Goal: Navigation & Orientation: Find specific page/section

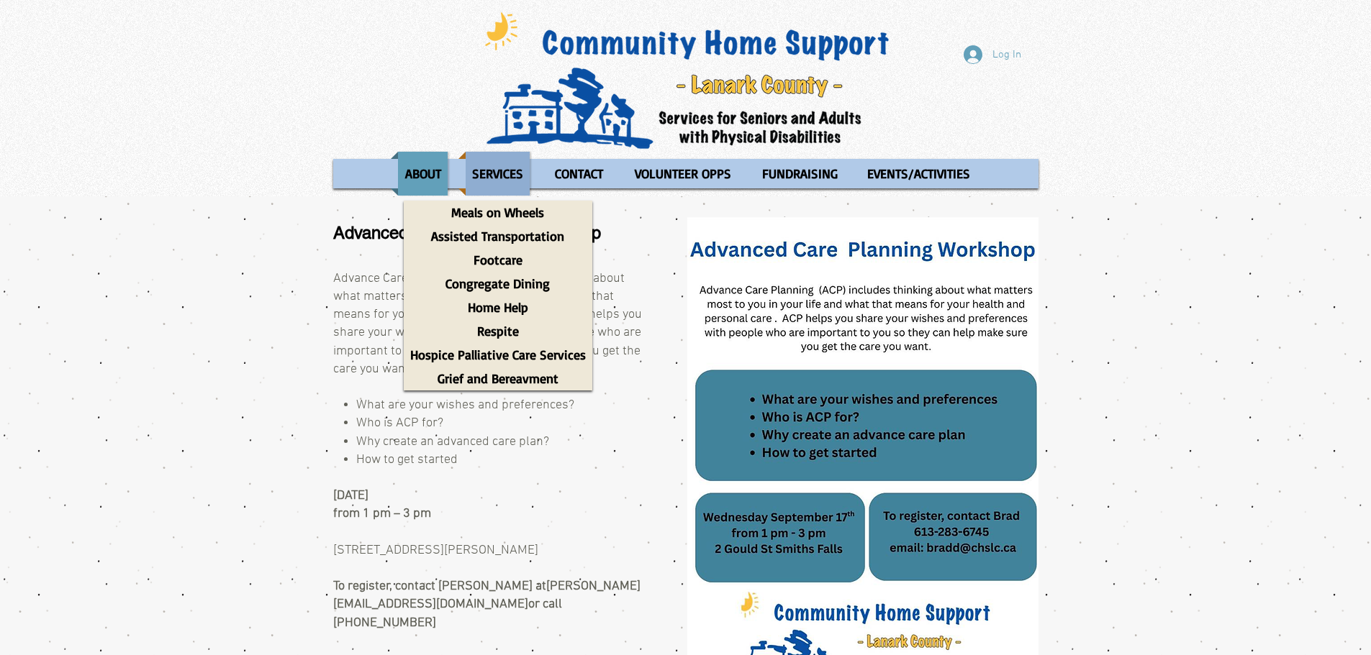
click at [478, 173] on p "SERVICES" at bounding box center [498, 174] width 64 height 44
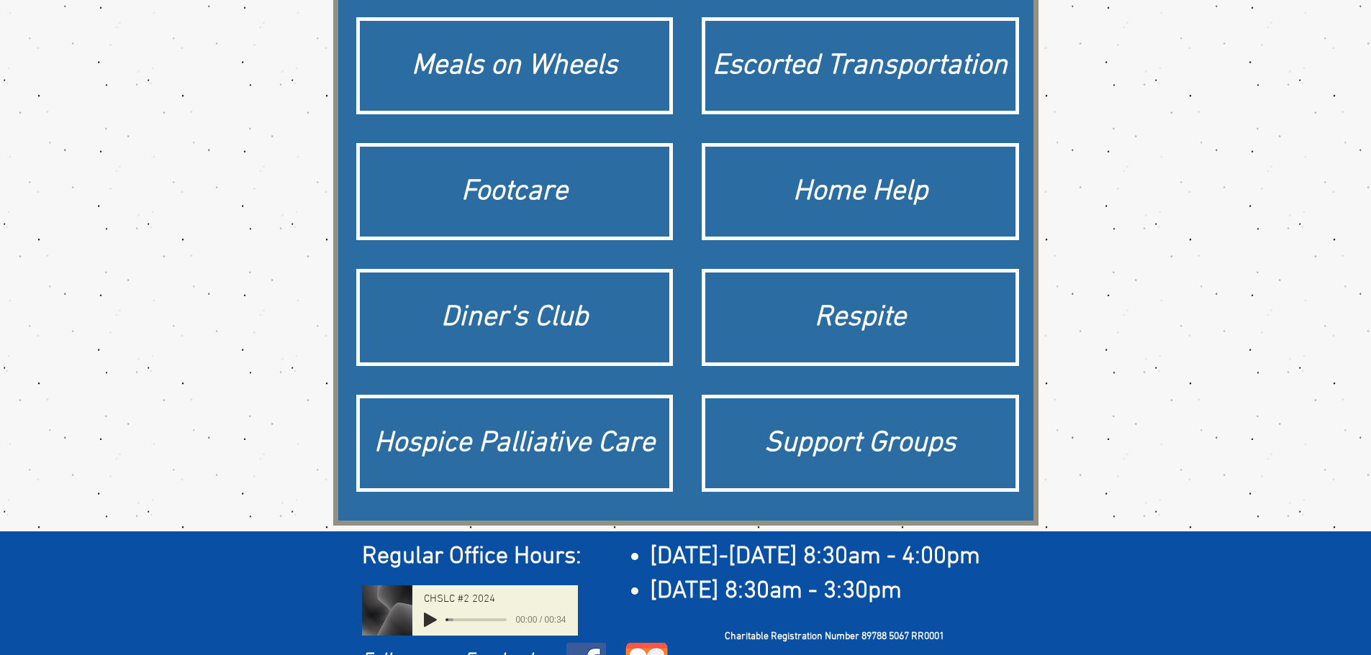
scroll to position [216, 0]
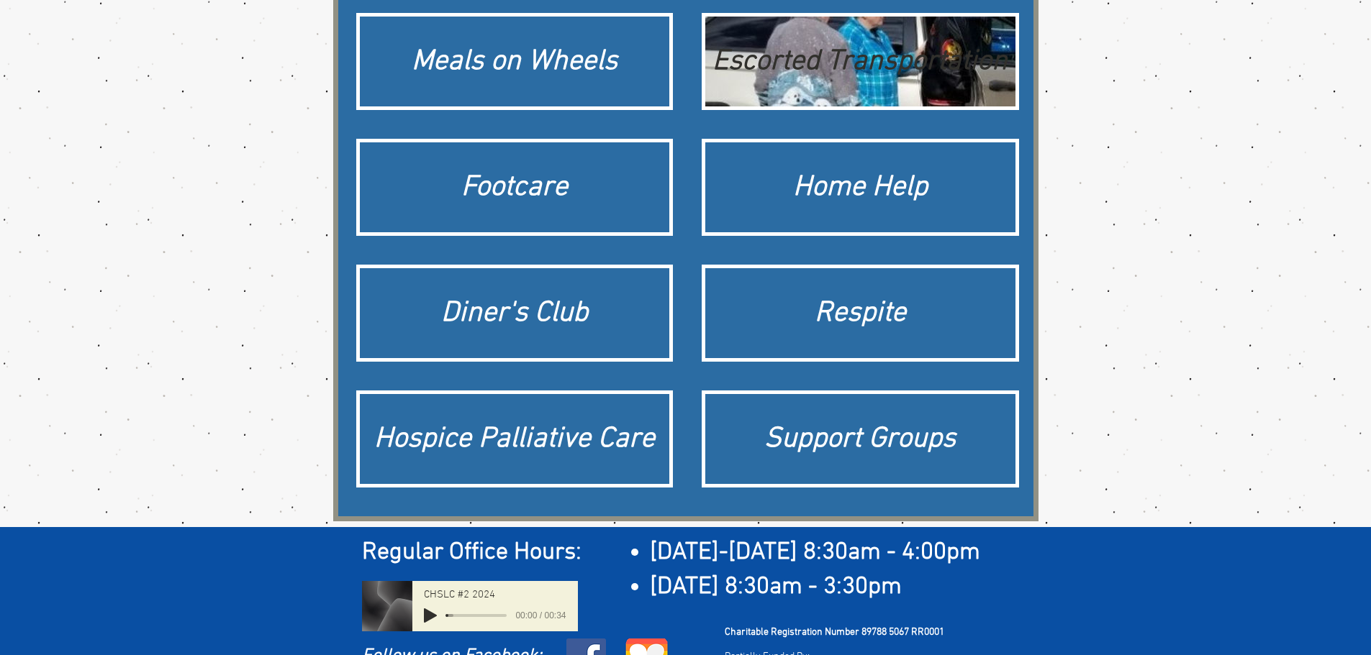
click at [885, 53] on div "Escorted Transportation" at bounding box center [860, 62] width 296 height 40
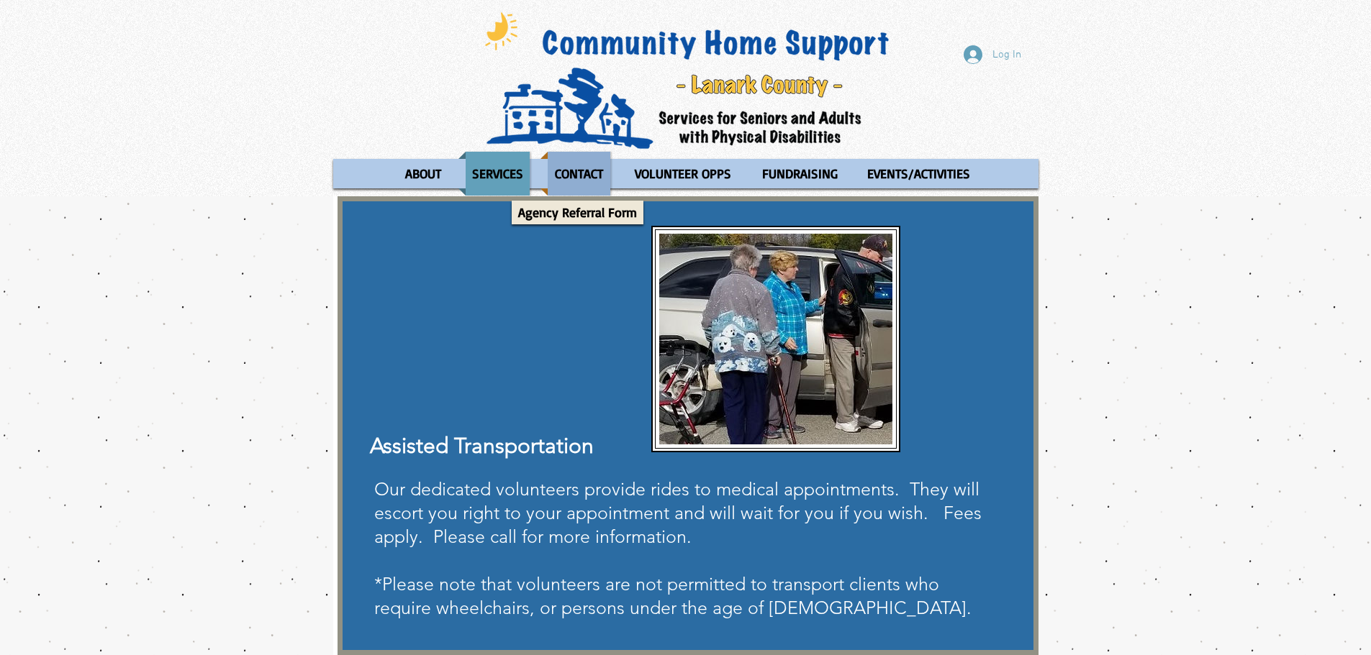
click at [600, 180] on p "CONTACT" at bounding box center [578, 174] width 61 height 44
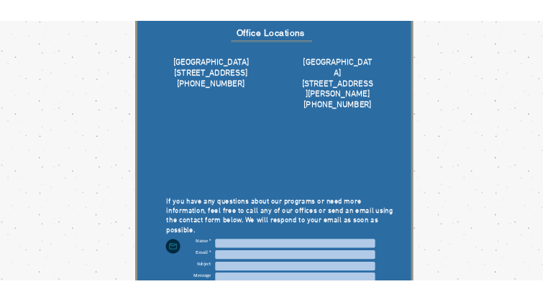
scroll to position [144, 0]
